Goal: Task Accomplishment & Management: Use online tool/utility

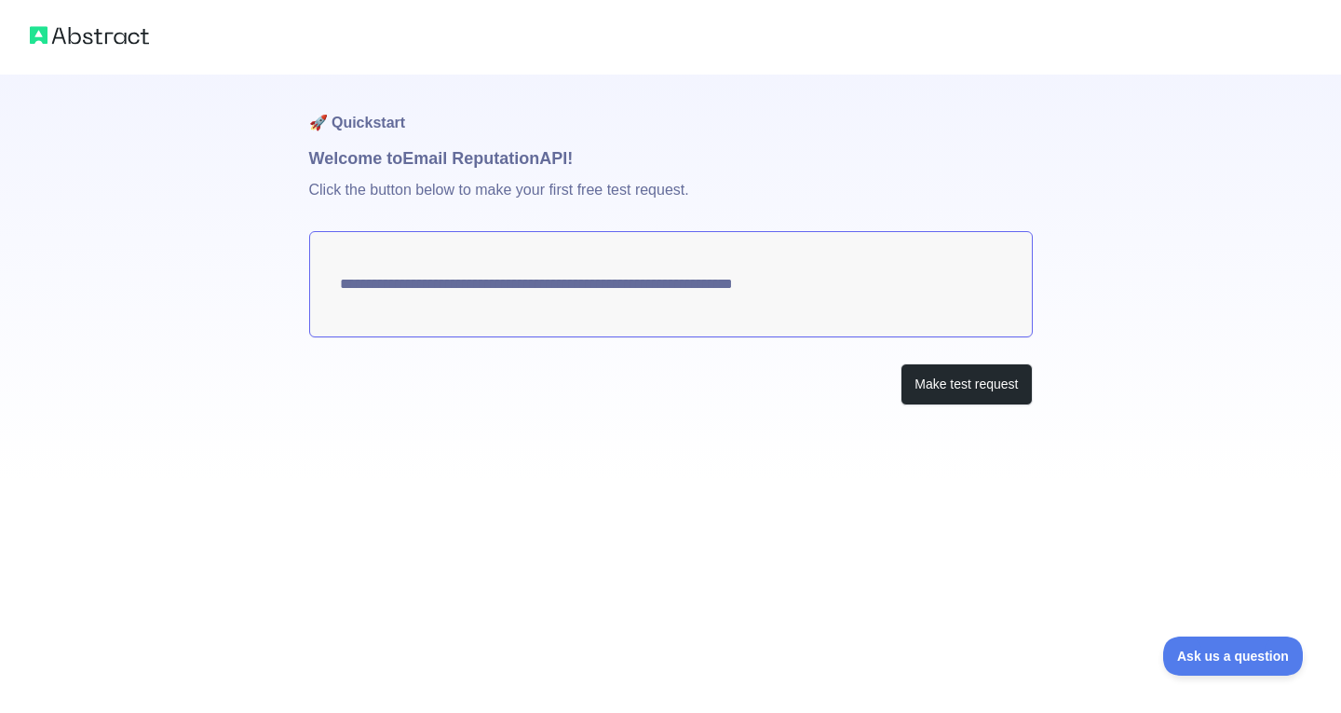
click at [552, 296] on textarea "**********" at bounding box center [671, 284] width 724 height 106
click at [952, 400] on button "Make test request" at bounding box center [966, 384] width 131 height 42
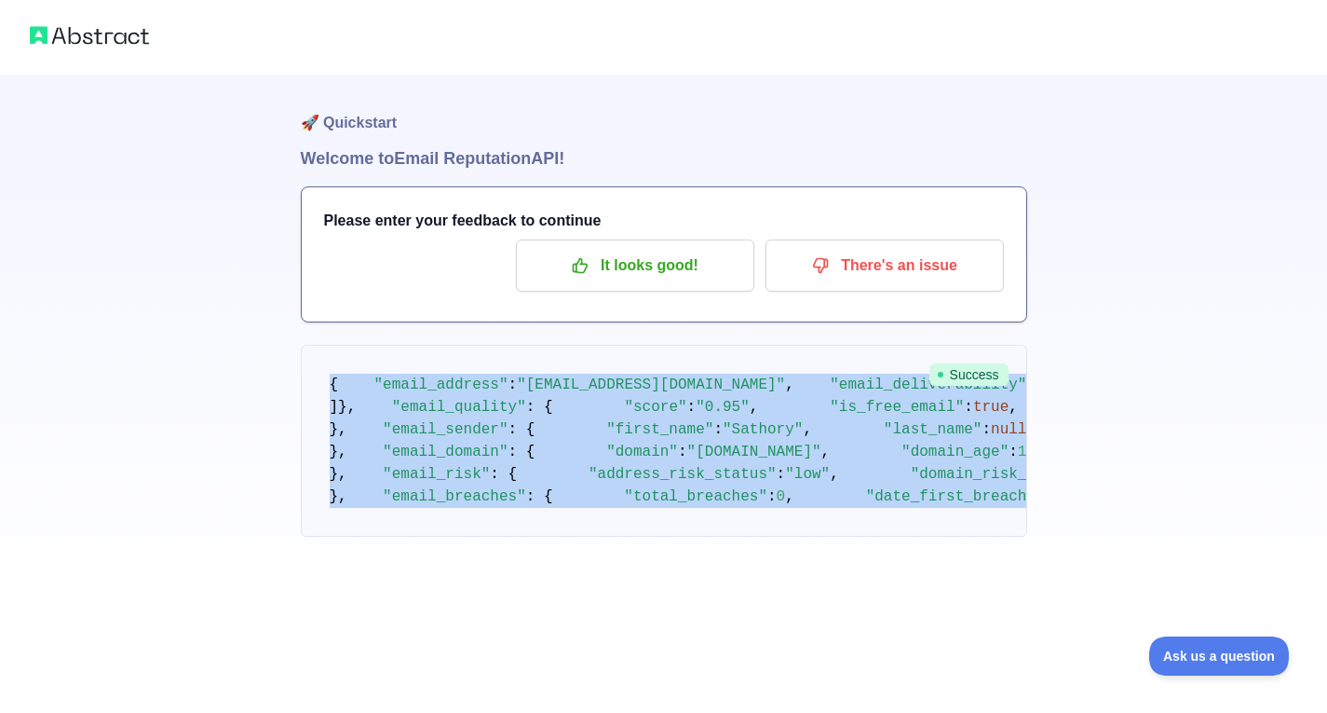
drag, startPoint x: 395, startPoint y: 613, endPoint x: 314, endPoint y: 376, distance: 250.1
click at [314, 376] on pre "{ "email_address" : "sathory1992@gmail.com" , "email_deliverability" : { "statu…" at bounding box center [664, 441] width 727 height 192
copy code "{ "email_address" : "sathory1992@gmail.com" , "email_deliverability" : { "statu…"
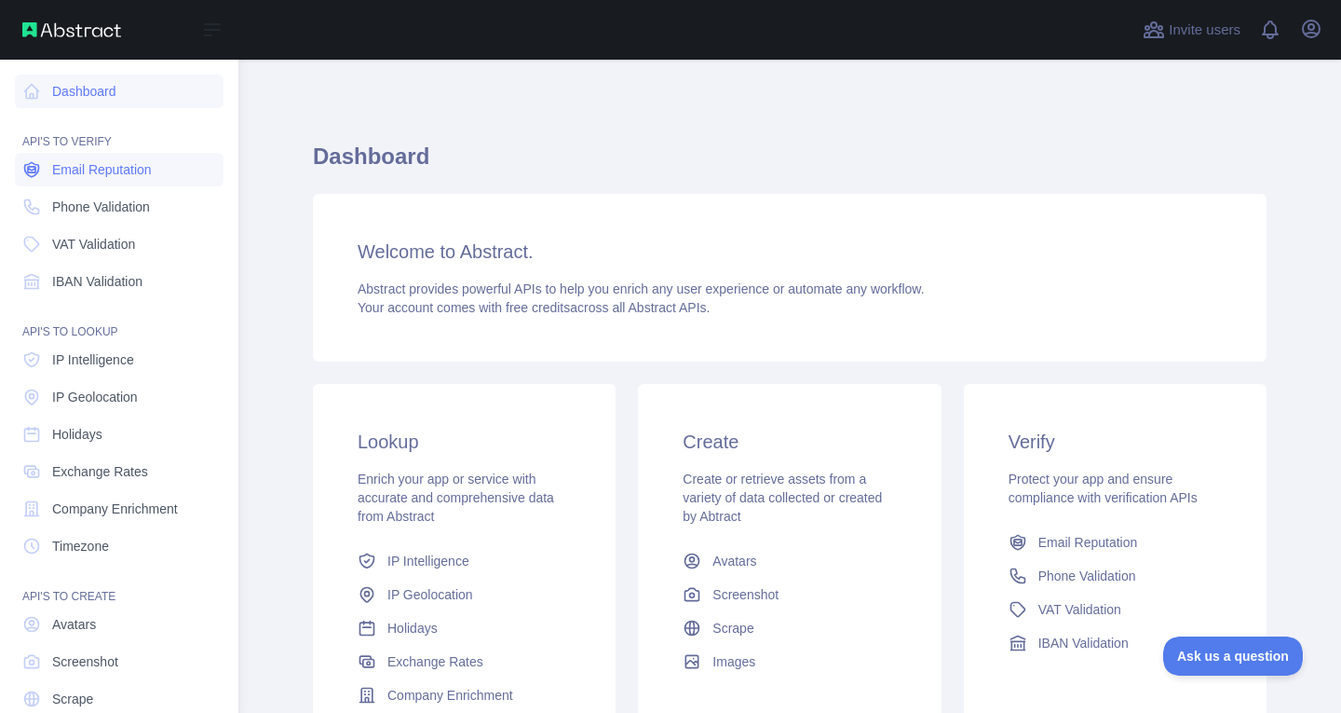
click at [100, 185] on link "Email Reputation" at bounding box center [119, 170] width 209 height 34
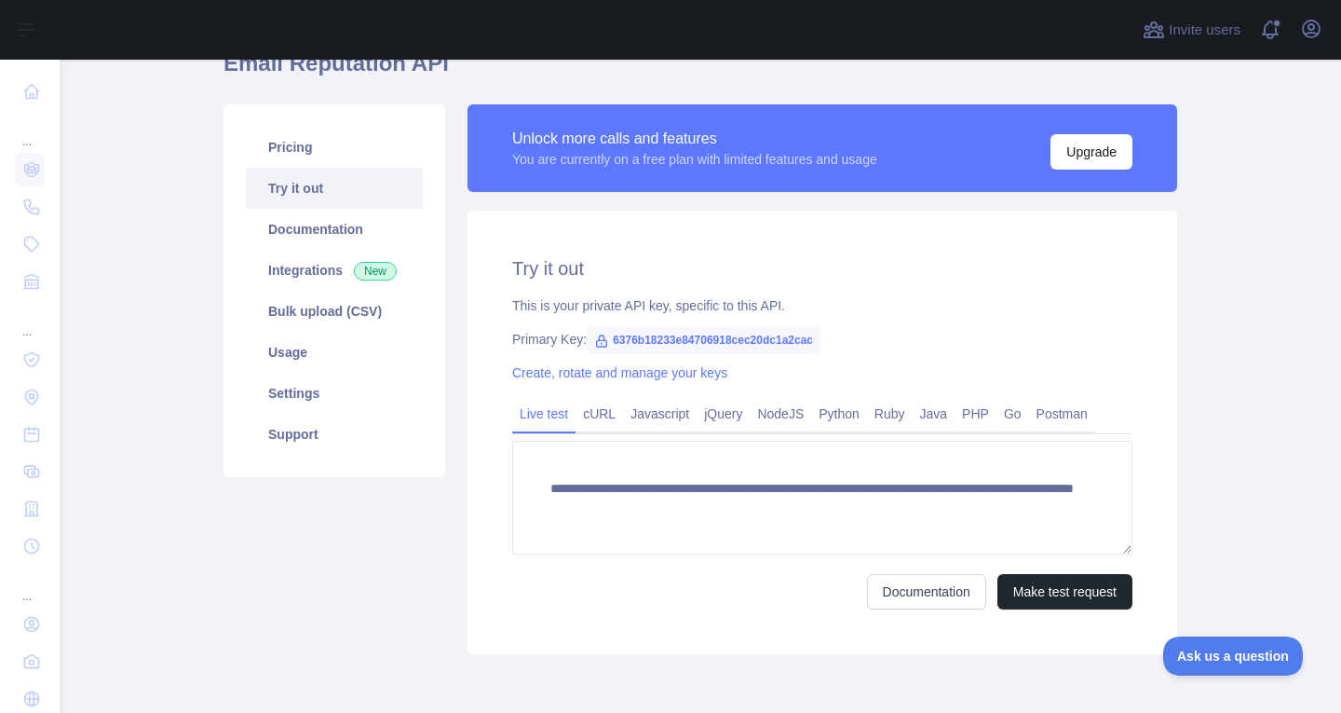
scroll to position [97, 0]
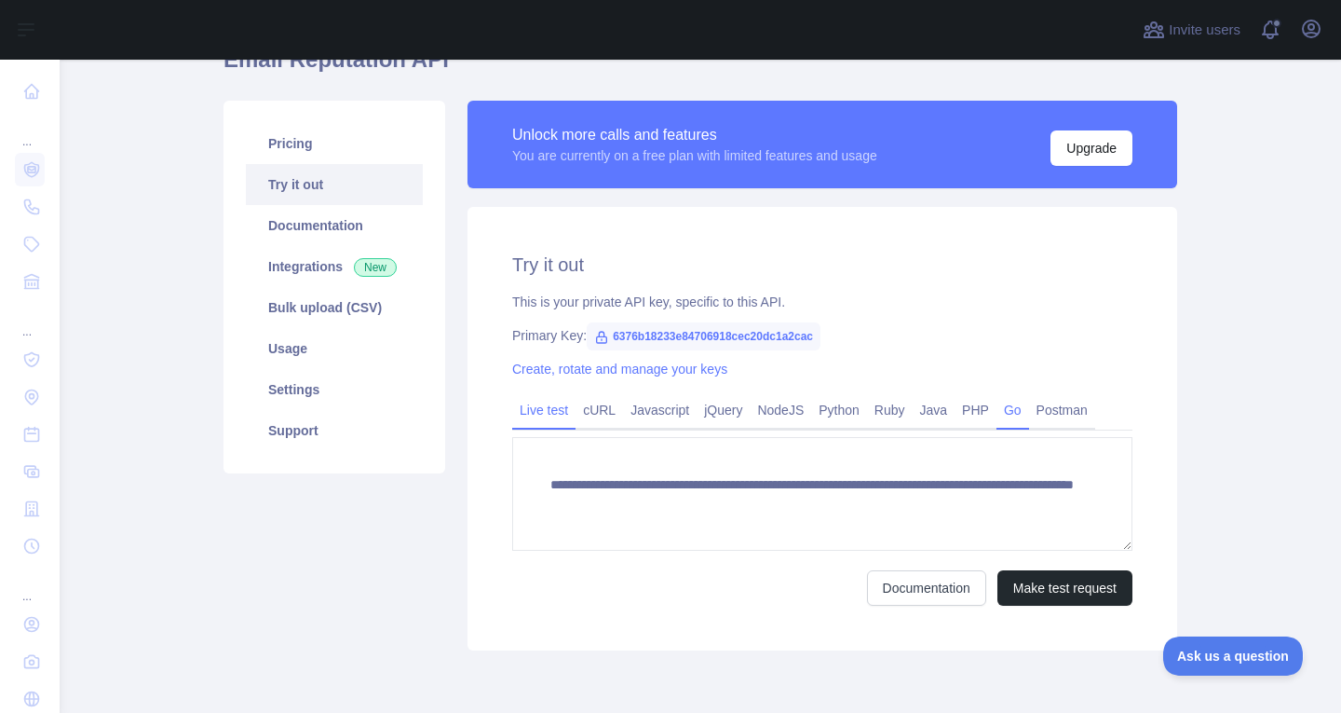
click at [998, 405] on link "Go" at bounding box center [1013, 410] width 33 height 30
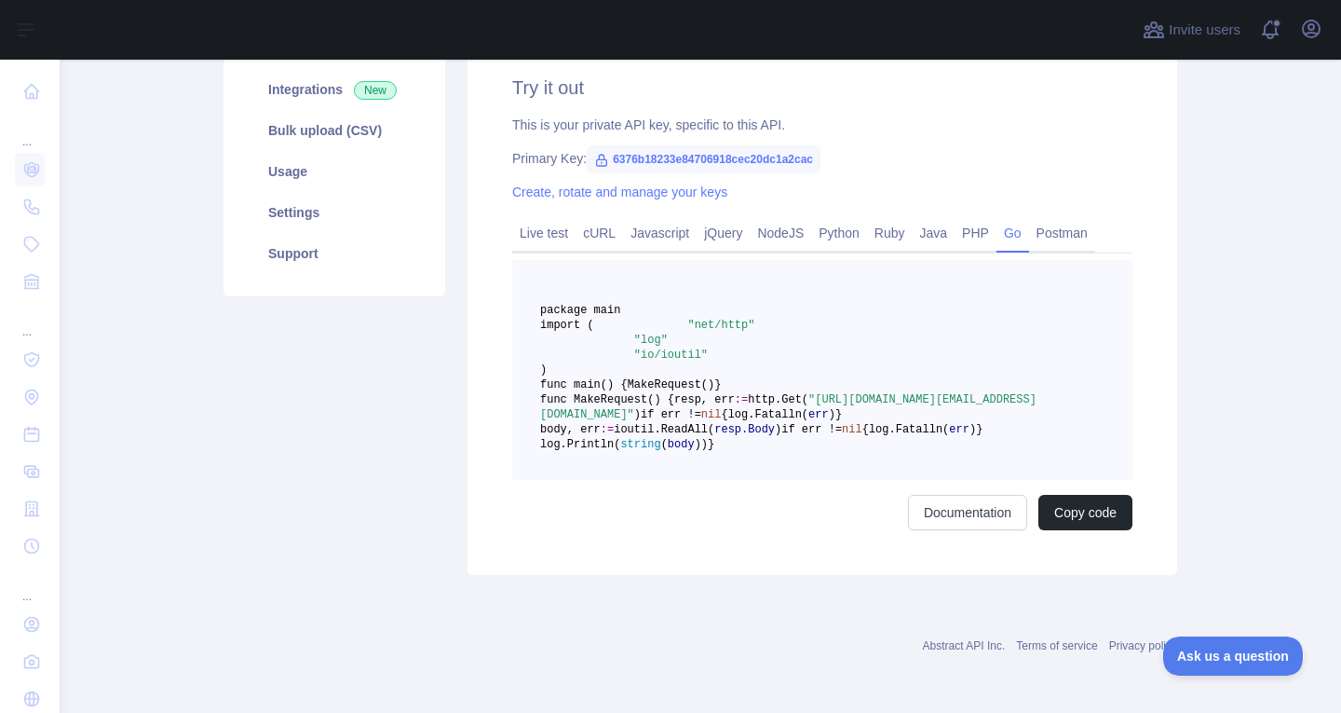
scroll to position [512, 0]
click at [1081, 517] on button "Copy code" at bounding box center [1086, 512] width 94 height 35
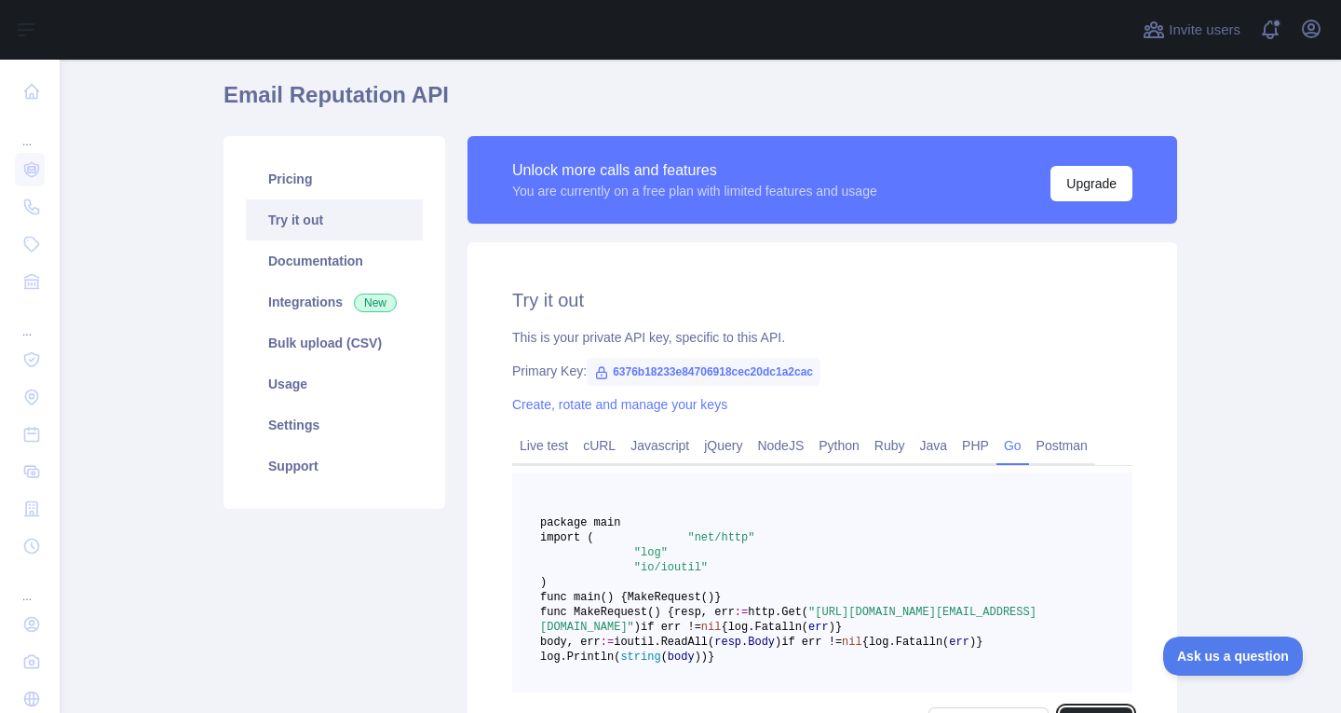
scroll to position [61, 0]
click at [688, 372] on span "6376b18233e84706918cec20dc1a2cac" at bounding box center [704, 373] width 234 height 28
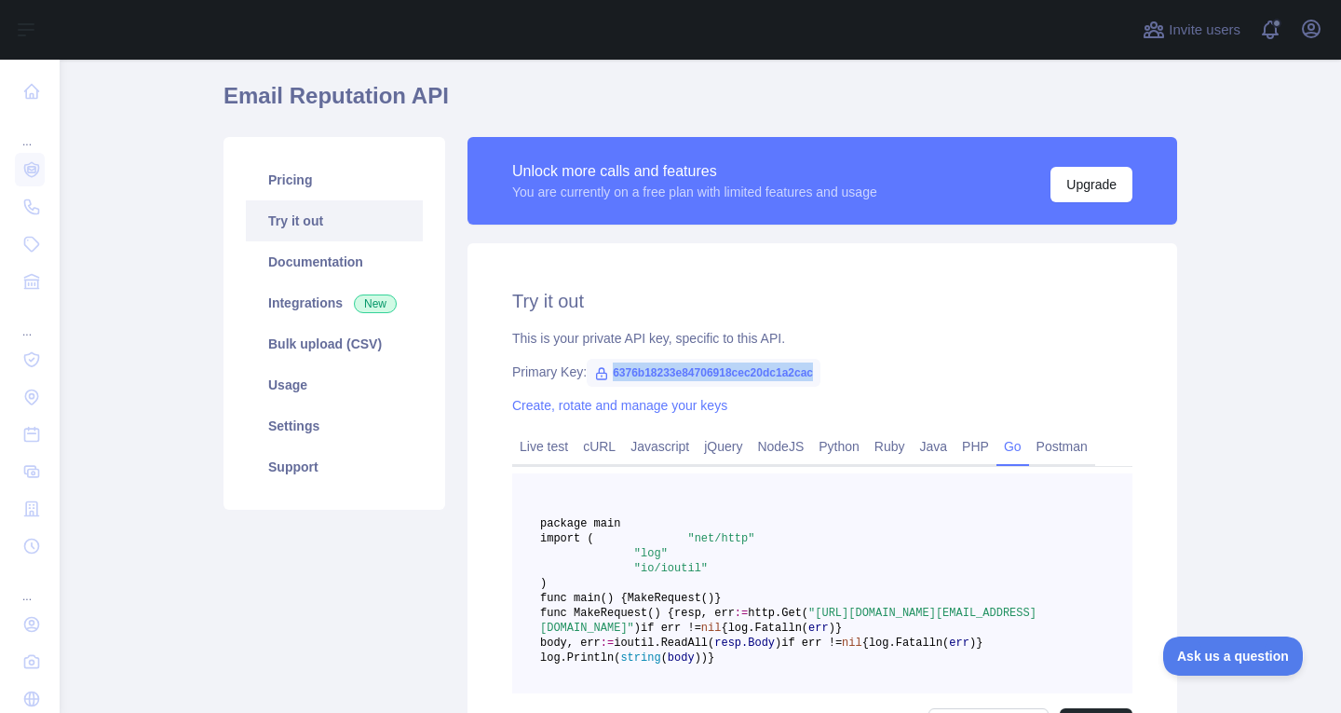
click at [688, 372] on span "6376b18233e84706918cec20dc1a2cac" at bounding box center [704, 373] width 234 height 28
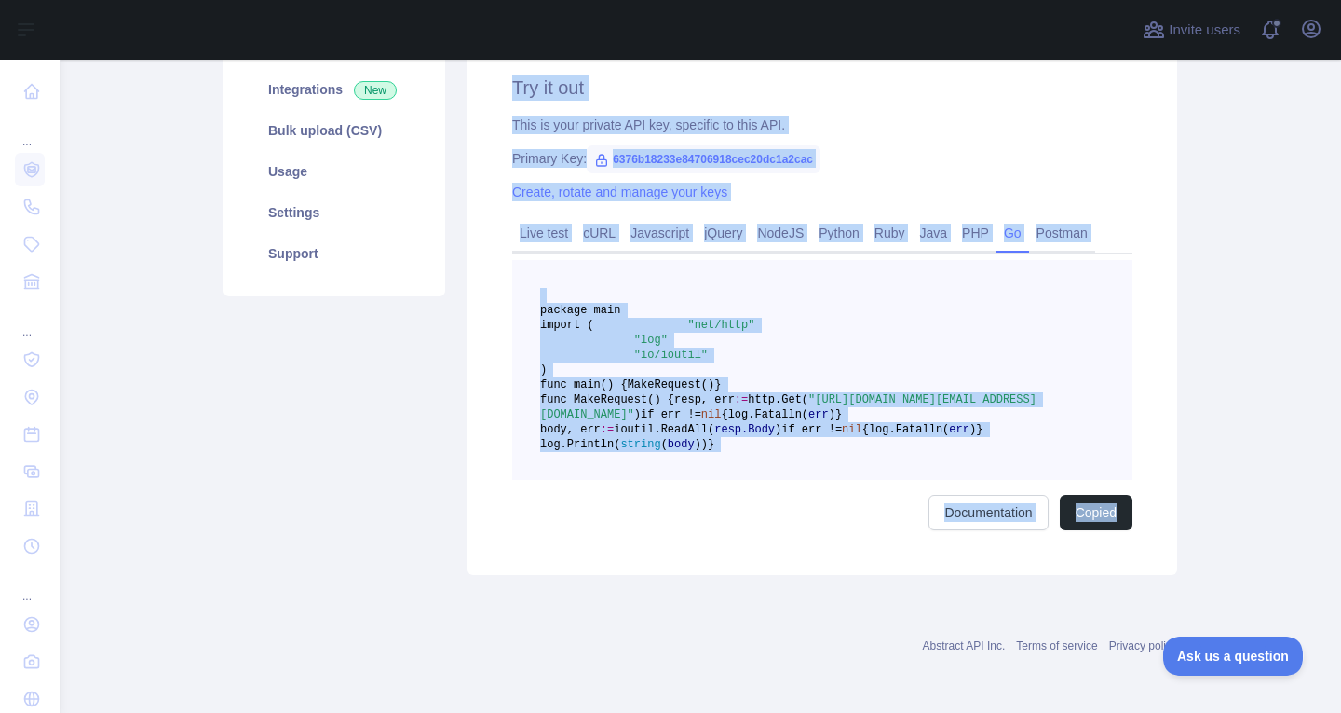
scroll to position [512, 0]
drag, startPoint x: 500, startPoint y: 303, endPoint x: 792, endPoint y: 472, distance: 337.2
click at [792, 472] on div "Try it out This is your private API key, specific to this API. Primary Key: 637…" at bounding box center [823, 302] width 710 height 545
copy div "Try it out This is your private API key, specific to this API. Primary Key: 637…"
